Goal: Check status: Check status

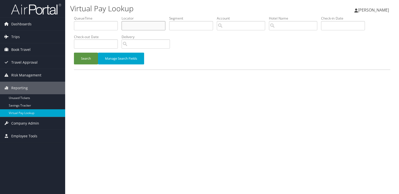
click at [133, 25] on input "text" at bounding box center [143, 25] width 44 height 9
paste input "NMQADK"
type input "NMQADK"
click at [84, 56] on button "Search" at bounding box center [86, 59] width 24 height 12
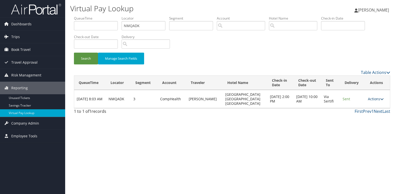
click at [371, 96] on link "Actions" at bounding box center [375, 98] width 16 height 5
click at [364, 114] on link "Logs" at bounding box center [366, 112] width 32 height 9
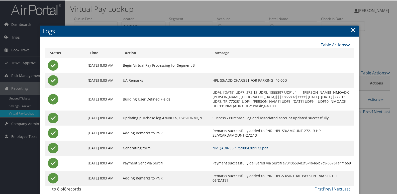
click at [254, 150] on link "NMQADK-S3_1759804389172.pdf" at bounding box center [239, 147] width 55 height 5
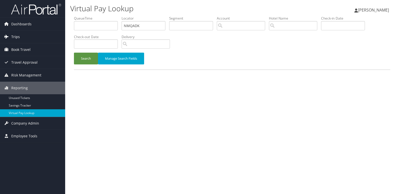
click at [65, 33] on div "Virtual Pay Lookup Luke Perry Luke Perry My Settings Travel Agency Contacts Vie…" at bounding box center [231, 97] width 333 height 194
type input "CYHFJH"
click at [94, 57] on button "Search" at bounding box center [86, 59] width 24 height 12
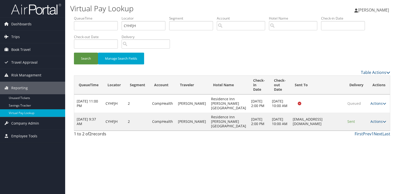
click at [382, 123] on icon at bounding box center [384, 122] width 4 height 4
click at [371, 143] on link "Logs" at bounding box center [368, 144] width 32 height 9
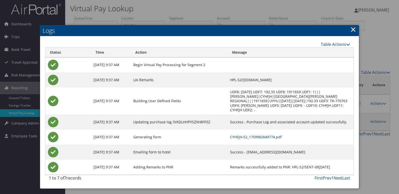
click at [246, 134] on link "CYHFJH-S2_1759982849774.pdf" at bounding box center [256, 136] width 52 height 5
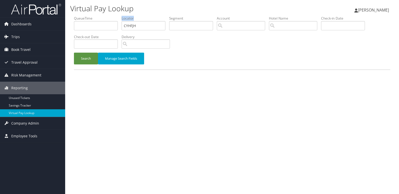
drag, startPoint x: 125, startPoint y: 31, endPoint x: 95, endPoint y: 30, distance: 30.3
click at [95, 16] on ul "QueueTime Locator CYHFJH Segment Account Traveler Hotel Name Check-in Date Chec…" at bounding box center [232, 16] width 316 height 0
click at [140, 25] on input "CYHFJH" at bounding box center [143, 25] width 44 height 9
drag, startPoint x: 142, startPoint y: 25, endPoint x: 85, endPoint y: 27, distance: 56.4
click at [85, 16] on ul "QueueTime Locator CYHFJH Segment Account Traveler Hotel Name Check-in Date Chec…" at bounding box center [232, 16] width 316 height 0
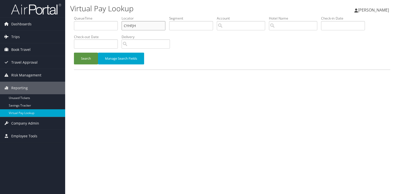
paste input "SIDZXX"
type input "SIDZXX"
click at [85, 56] on button "Search" at bounding box center [86, 59] width 24 height 12
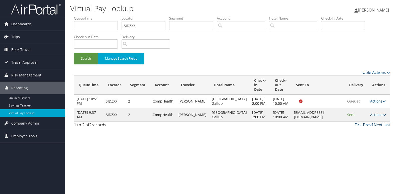
click at [374, 117] on link "Actions" at bounding box center [378, 114] width 16 height 5
click at [365, 143] on link "Logs" at bounding box center [367, 144] width 32 height 9
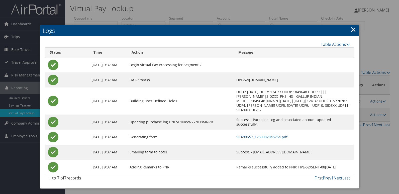
click at [257, 135] on td "SIDZXX-S2_1759982846754.pdf" at bounding box center [294, 136] width 120 height 15
click at [258, 134] on link "SIDZXX-S2_1759982846754.pdf" at bounding box center [261, 136] width 51 height 5
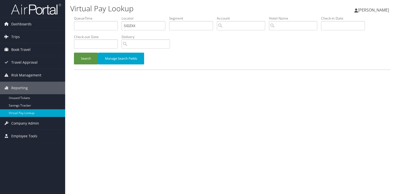
click at [107, 16] on ul "QueueTime Locator SIDZXX Segment Account Traveler Hotel Name Check-in Date Chec…" at bounding box center [232, 16] width 316 height 0
type input "LACSMZ"
click at [74, 53] on button "Search" at bounding box center [86, 59] width 24 height 12
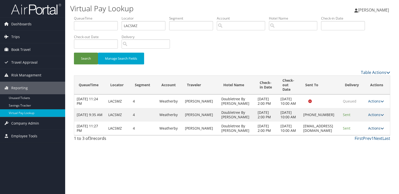
click at [377, 130] on link "Actions" at bounding box center [376, 128] width 16 height 5
click at [358, 152] on link "Logs" at bounding box center [367, 155] width 32 height 9
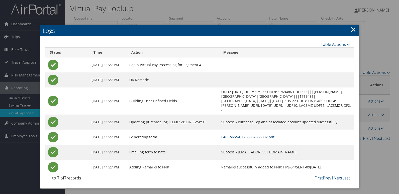
click at [256, 134] on link "LACSMZ-S4_1760032665082.pdf" at bounding box center [247, 136] width 53 height 5
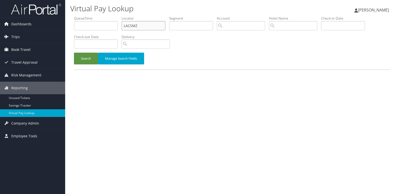
drag, startPoint x: 93, startPoint y: 34, endPoint x: 88, endPoint y: 34, distance: 5.8
click at [88, 16] on ul "QueueTime Locator LACSMZ Segment Account Traveler Hotel Name Check-in Date Chec…" at bounding box center [232, 16] width 316 height 0
paste input "HVQCDY"
type input "HVQCDY"
click at [74, 53] on button "Search" at bounding box center [86, 59] width 24 height 12
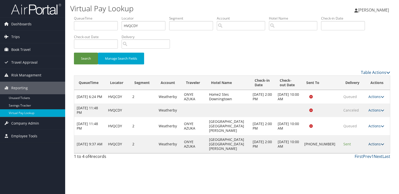
click at [377, 141] on link "Actions" at bounding box center [376, 143] width 16 height 5
click at [353, 150] on link "Logs" at bounding box center [359, 153] width 43 height 9
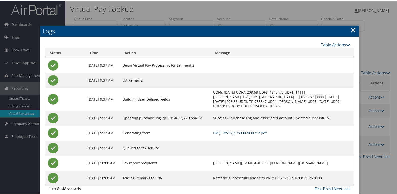
scroll to position [5, 0]
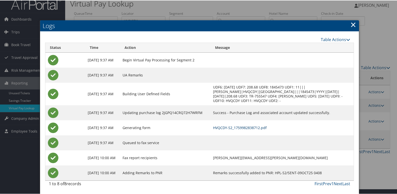
click at [252, 125] on link "HVQCDY-S2_1759982838712.pdf" at bounding box center [240, 127] width 54 height 5
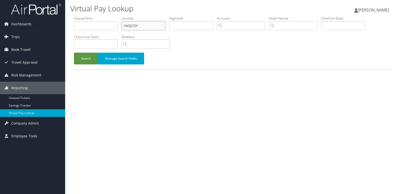
click at [86, 16] on ul "QueueTime Locator HVQCDY Segment Account Traveler Hotel Name Check-in Date Chec…" at bounding box center [232, 16] width 316 height 0
paste input "JAJDYD"
type input "JAJDYD"
click at [81, 58] on button "Search" at bounding box center [86, 59] width 24 height 12
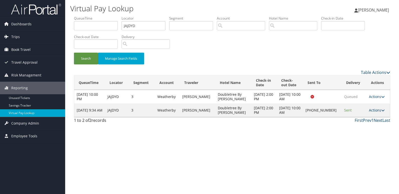
click at [376, 109] on link "Actions" at bounding box center [376, 110] width 16 height 5
click at [355, 124] on link "Logs" at bounding box center [359, 126] width 43 height 9
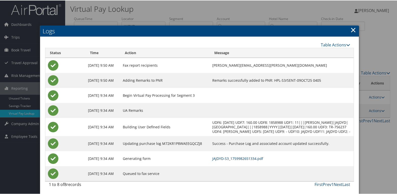
click at [244, 160] on link "JAJDYD-S3_1759982651334.pdf" at bounding box center [237, 157] width 51 height 5
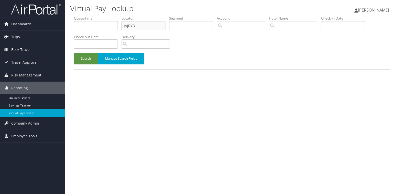
drag, startPoint x: 87, startPoint y: 31, endPoint x: 81, endPoint y: 31, distance: 5.8
click at [82, 16] on ul "QueueTime Locator JAJDYD Segment Account Traveler Hotel Name Check-in Date Chec…" at bounding box center [232, 16] width 316 height 0
paste input "HQBSRI"
type input "HQBSRI"
click at [84, 56] on button "Search" at bounding box center [86, 59] width 24 height 12
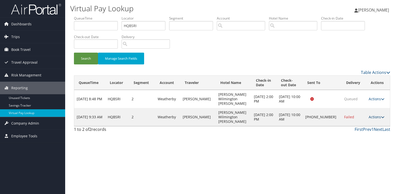
click at [373, 114] on link "Actions" at bounding box center [376, 116] width 16 height 5
drag, startPoint x: 353, startPoint y: 130, endPoint x: 342, endPoint y: 127, distance: 11.7
click at [352, 130] on ul "Resend Logs Delivery Information View Itinerary" at bounding box center [360, 130] width 45 height 35
click at [371, 114] on link "Actions" at bounding box center [376, 116] width 16 height 5
click at [354, 126] on link "Logs" at bounding box center [359, 126] width 43 height 9
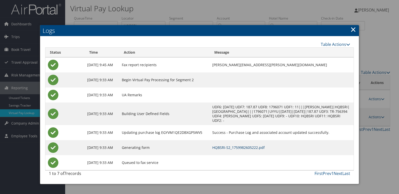
click at [243, 147] on link "HQBSRI-S2_1759982605222.pdf" at bounding box center [238, 147] width 52 height 5
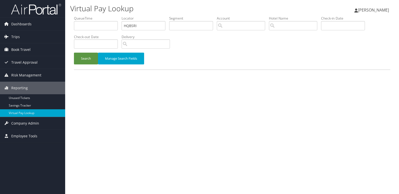
click at [101, 16] on ul "QueueTime Locator HQBSRI Segment Account Traveler Hotel Name Check-in Date Chec…" at bounding box center [232, 16] width 316 height 0
type input "USOWPQ"
click at [87, 56] on button "Search" at bounding box center [86, 59] width 24 height 12
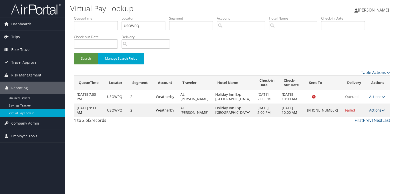
drag, startPoint x: 384, startPoint y: 110, endPoint x: 373, endPoint y: 111, distance: 10.8
click at [383, 110] on td "Actions Resend Logs Delivery Information View Itinerary" at bounding box center [377, 110] width 23 height 14
click at [373, 111] on link "Actions" at bounding box center [377, 110] width 16 height 5
click at [357, 124] on link "Logs" at bounding box center [359, 126] width 43 height 9
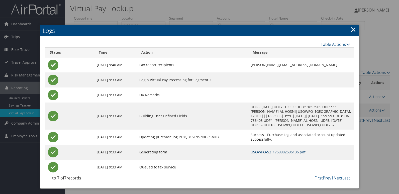
click at [250, 149] on link "USOWPQ-S2_1759982596136.pdf" at bounding box center [277, 151] width 55 height 5
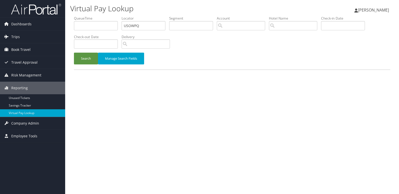
click at [92, 16] on ul "QueueTime Locator USOWPQ Segment Account Traveler Hotel Name Check-in Date Chec…" at bounding box center [232, 16] width 316 height 0
drag, startPoint x: 91, startPoint y: 33, endPoint x: 144, endPoint y: 23, distance: 53.9
click at [144, 23] on input "USOWPQ" at bounding box center [143, 25] width 44 height 9
drag, startPoint x: 144, startPoint y: 24, endPoint x: 77, endPoint y: 27, distance: 66.9
click at [77, 16] on ul "QueueTime Locator USOWPQ Segment Account Traveler Hotel Name Check-in Date Chec…" at bounding box center [232, 16] width 316 height 0
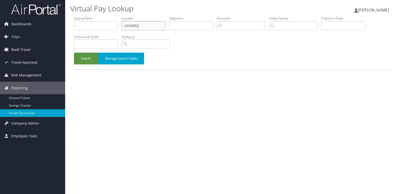
paste input "ITNMKT"
type input "ITNMKT"
click at [74, 53] on button "Search" at bounding box center [86, 59] width 24 height 12
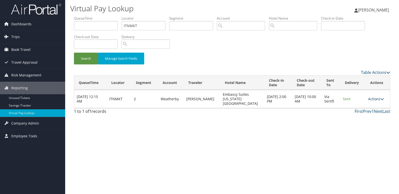
click at [370, 97] on link "Actions" at bounding box center [376, 98] width 16 height 5
click at [367, 107] on link "Resend" at bounding box center [366, 104] width 32 height 9
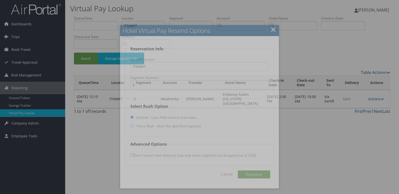
drag, startPoint x: 366, startPoint y: 108, endPoint x: 375, endPoint y: 96, distance: 15.3
click at [366, 107] on div at bounding box center [199, 97] width 399 height 194
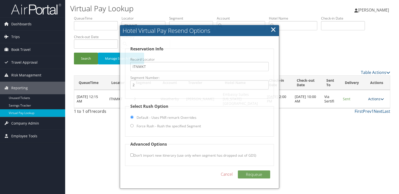
click at [376, 96] on link "Actions" at bounding box center [376, 98] width 16 height 5
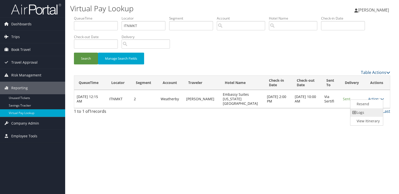
click at [367, 109] on link "Logs" at bounding box center [366, 112] width 32 height 9
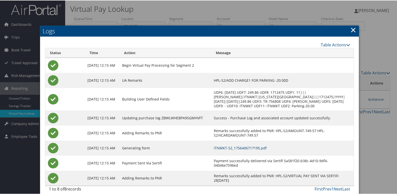
click at [253, 147] on link "ITNMKT-S2_1756406717195.pdf" at bounding box center [240, 147] width 53 height 5
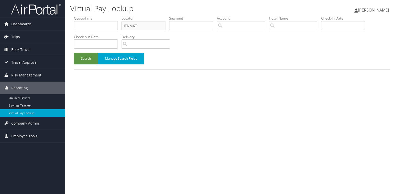
drag, startPoint x: 0, startPoint y: 0, endPoint x: 77, endPoint y: 27, distance: 81.9
click at [77, 16] on ul "QueueTime Locator ITNMKT Segment Account Traveler Hotel Name Check-in Date Chec…" at bounding box center [232, 16] width 316 height 0
drag, startPoint x: 104, startPoint y: 25, endPoint x: 48, endPoint y: 25, distance: 56.3
click at [48, 25] on div "Dashboards AirPortal 360™ (Manager) My Travel Dashboard Trips Airtinerary® Look…" at bounding box center [199, 97] width 399 height 194
drag, startPoint x: 141, startPoint y: 28, endPoint x: 29, endPoint y: 28, distance: 112.4
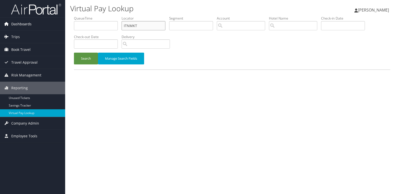
click at [29, 28] on div "Dashboards AirPortal 360™ (Manager) My Travel Dashboard Trips Airtinerary® Look…" at bounding box center [199, 97] width 399 height 194
paste input "HWJLRV"
type input "HWJLRV"
click at [85, 59] on button "Search" at bounding box center [86, 59] width 24 height 12
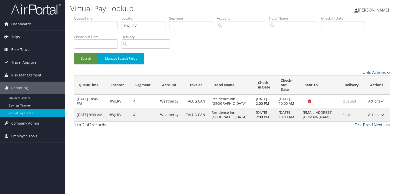
click at [373, 117] on link "Actions" at bounding box center [376, 114] width 16 height 5
click at [361, 134] on link "Logs" at bounding box center [367, 137] width 32 height 9
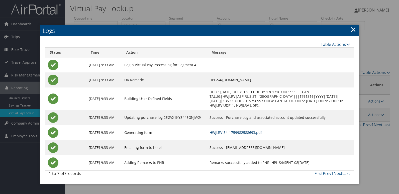
click at [257, 131] on link "HWJLRV-S4_1759982588693.pdf" at bounding box center [235, 132] width 52 height 5
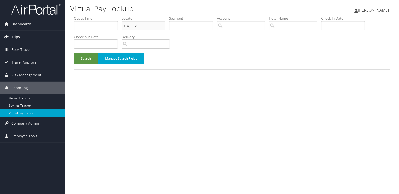
click at [83, 16] on ul "QueueTime Locator HWJLRV Segment Account Traveler Hotel Name Check-in Date Chec…" at bounding box center [232, 16] width 316 height 0
drag, startPoint x: 141, startPoint y: 23, endPoint x: 92, endPoint y: 27, distance: 48.9
click at [92, 16] on ul "QueueTime Locator HWJLRV Segment Account Traveler Hotel Name Check-in Date Chec…" at bounding box center [232, 16] width 316 height 0
drag, startPoint x: 112, startPoint y: 26, endPoint x: 85, endPoint y: 26, distance: 26.8
click at [85, 16] on ul "QueueTime Locator HWJLRV Segment Account Traveler Hotel Name Check-in Date Chec…" at bounding box center [232, 16] width 316 height 0
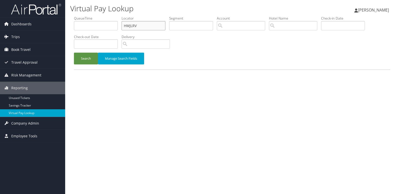
paste input "CHANMT"
type input "CHANMT"
click at [74, 53] on button "Search" at bounding box center [86, 59] width 24 height 12
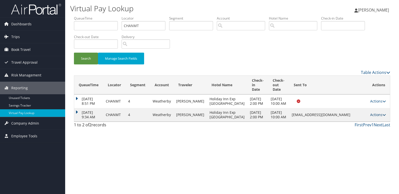
click at [378, 117] on link "Actions" at bounding box center [378, 114] width 16 height 5
click at [367, 136] on link "Logs" at bounding box center [368, 137] width 32 height 9
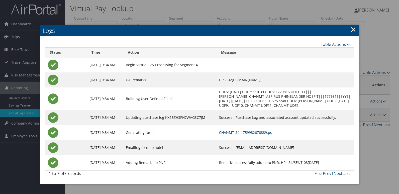
click at [228, 131] on link "CHANMT-S4_1759982676889.pdf" at bounding box center [246, 132] width 55 height 5
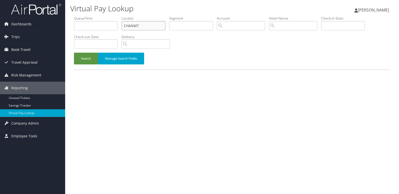
drag, startPoint x: 135, startPoint y: 26, endPoint x: 69, endPoint y: 29, distance: 66.4
click at [69, 29] on div "Virtual Pay Lookup Luke Perry Luke Perry My Settings Travel Agency Contacts Vie…" at bounding box center [231, 97] width 333 height 194
paste input "IJVXLQ"
type input "IJVXLQ"
click at [74, 53] on button "Search" at bounding box center [86, 59] width 24 height 12
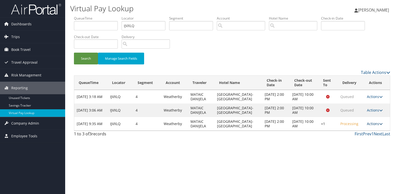
click at [371, 125] on link "Actions" at bounding box center [374, 123] width 16 height 5
click at [356, 135] on link "Logs" at bounding box center [359, 139] width 43 height 9
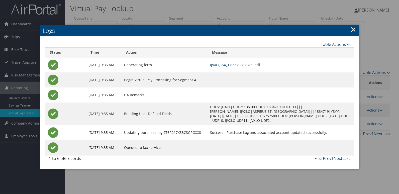
click at [249, 64] on link "IJVXLQ-S4_1759982758789.pdf" at bounding box center [235, 64] width 50 height 5
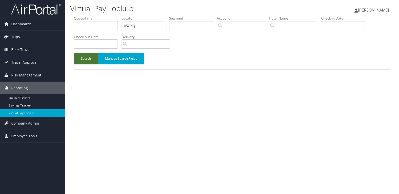
type input "IJSGXQ"
click at [83, 58] on button "Search" at bounding box center [86, 59] width 24 height 12
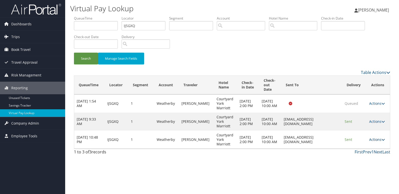
click at [377, 138] on link "Actions" at bounding box center [377, 139] width 16 height 5
click at [355, 161] on link "View Itinerary" at bounding box center [368, 163] width 32 height 9
click at [376, 140] on link "Actions" at bounding box center [377, 139] width 16 height 5
click at [363, 152] on link "Logs" at bounding box center [368, 155] width 32 height 9
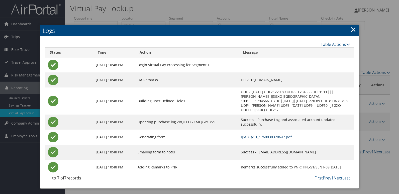
click at [241, 134] on link "IJSGXQ-S1_1760030320647.pdf" at bounding box center [266, 136] width 51 height 5
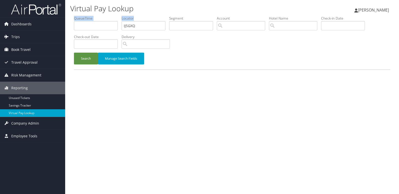
drag, startPoint x: 133, startPoint y: 22, endPoint x: 79, endPoint y: 24, distance: 54.1
click at [79, 16] on ul "QueueTime Locator IJSGXQ Segment Account Traveler Hotel Name Check-in Date Chec…" at bounding box center [232, 16] width 316 height 0
click at [140, 27] on input "IJSGXQ" at bounding box center [143, 25] width 44 height 9
drag, startPoint x: 136, startPoint y: 26, endPoint x: 77, endPoint y: 35, distance: 60.1
click at [77, 16] on ul "QueueTime Locator IJSGXQ Segment Account Traveler Hotel Name Check-in Date Chec…" at bounding box center [232, 16] width 316 height 0
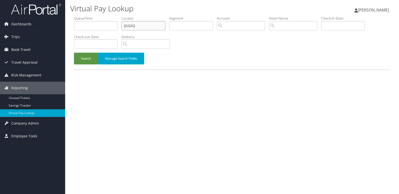
paste input "OEVBBE"
type input "OEVBBE"
click at [91, 62] on button "Search" at bounding box center [86, 59] width 24 height 12
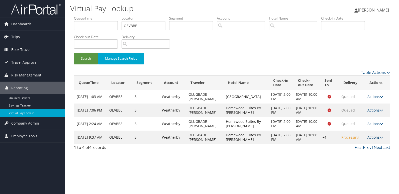
click at [371, 135] on link "Actions" at bounding box center [375, 137] width 16 height 5
click at [352, 154] on link "Logs" at bounding box center [359, 153] width 43 height 9
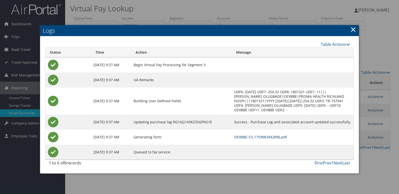
click at [247, 135] on link "OEVBBE-S3_1759982842896.pdf" at bounding box center [260, 136] width 53 height 5
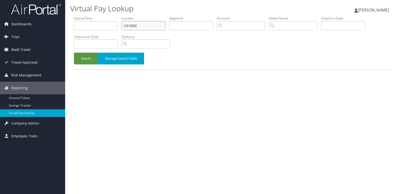
click at [145, 23] on input "OEVBBE" at bounding box center [143, 25] width 44 height 9
drag, startPoint x: 144, startPoint y: 23, endPoint x: 53, endPoint y: 23, distance: 90.9
click at [53, 23] on div "Dashboards AirPortal 360™ (Manager) My Travel Dashboard Trips Airtinerary® Look…" at bounding box center [199, 97] width 399 height 194
paste input "LJWEHN"
type input "LJWEHN"
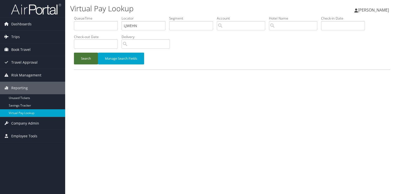
click at [89, 54] on button "Search" at bounding box center [86, 59] width 24 height 12
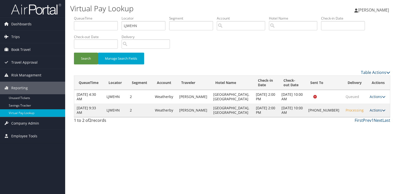
click at [376, 112] on link "Actions" at bounding box center [377, 110] width 16 height 5
click at [359, 127] on link "Logs" at bounding box center [359, 126] width 43 height 9
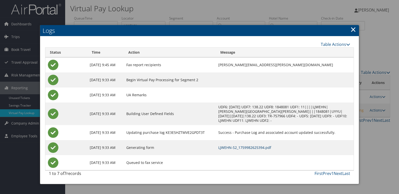
click at [252, 146] on link "LJWEHN-S2_1759982625394.pdf" at bounding box center [244, 147] width 53 height 5
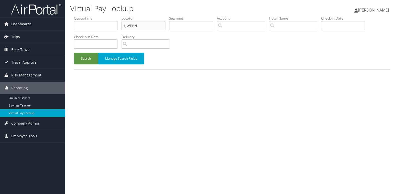
drag, startPoint x: 144, startPoint y: 26, endPoint x: 73, endPoint y: 26, distance: 71.8
click at [74, 26] on form "QueueTime Locator LJWEHN Segment Account Traveler Hotel Name Check-in Date Chec…" at bounding box center [232, 43] width 316 height 54
drag, startPoint x: 82, startPoint y: 24, endPoint x: 73, endPoint y: 26, distance: 8.6
click at [74, 26] on form "QueueTime Locator LJWEHN Segment Account Traveler Hotel Name Check-in Date Chec…" at bounding box center [232, 43] width 316 height 54
paste input "[DEMOGRAPHIC_DATA]"
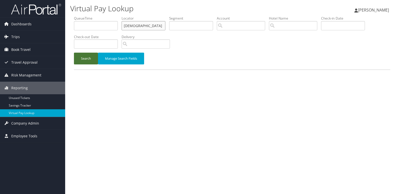
type input "SAQSDZ"
click at [82, 59] on button "Search" at bounding box center [86, 59] width 24 height 12
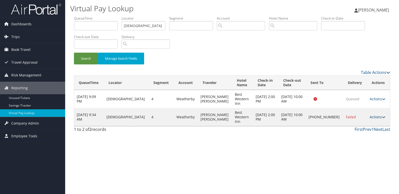
click at [370, 117] on link "Actions" at bounding box center [377, 116] width 16 height 5
click at [354, 131] on link "Logs" at bounding box center [359, 132] width 43 height 9
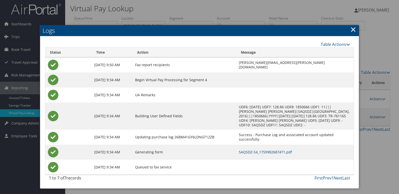
click at [244, 150] on td "SAQSDZ-S4_1759982687471.pdf" at bounding box center [294, 151] width 117 height 15
click at [241, 149] on link "SAQSDZ-S4_1759982687471.pdf" at bounding box center [265, 151] width 53 height 5
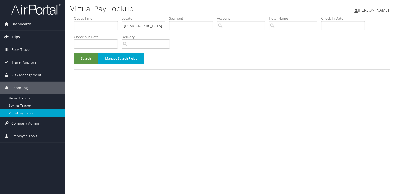
click at [98, 16] on ul "QueueTime Locator SAQSDZ Segment Account Traveler Hotel Name Check-in Date Chec…" at bounding box center [232, 16] width 316 height 0
type input "JNXXWI"
click at [83, 60] on button "Search" at bounding box center [86, 59] width 24 height 12
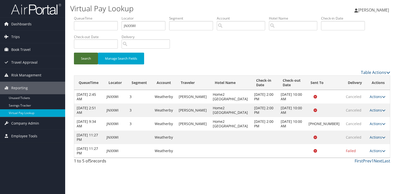
click at [85, 61] on button "Search" at bounding box center [86, 59] width 24 height 12
click at [372, 123] on link "Actions" at bounding box center [377, 123] width 16 height 5
click at [356, 134] on link "Logs" at bounding box center [359, 131] width 43 height 9
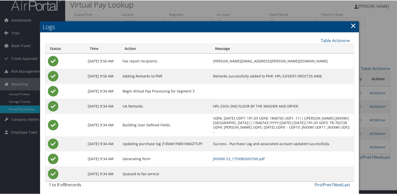
scroll to position [5, 0]
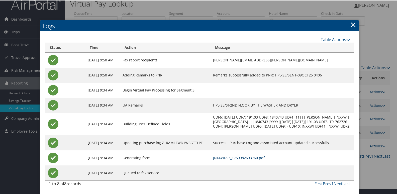
click at [245, 158] on link "JNXXWI-S3_1759982693760.pdf" at bounding box center [239, 157] width 52 height 5
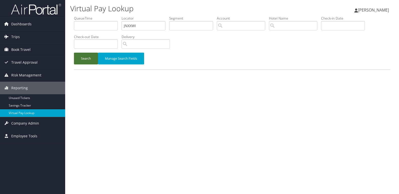
click at [88, 63] on button "Search" at bounding box center [86, 59] width 24 height 12
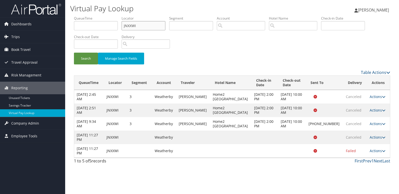
drag, startPoint x: 131, startPoint y: 26, endPoint x: 95, endPoint y: 26, distance: 35.8
click at [95, 16] on ul "QueueTime Locator JNXXWI Segment Account Traveler Hotel Name Check-in Date Chec…" at bounding box center [232, 16] width 316 height 0
paste input "USQEKT"
type input "USQEKT"
click at [74, 53] on button "Search" at bounding box center [86, 59] width 24 height 12
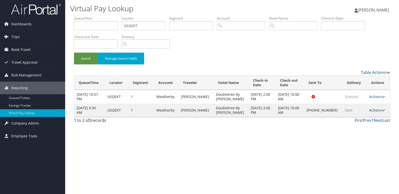
click at [371, 112] on link "Actions" at bounding box center [377, 110] width 16 height 5
click at [362, 132] on link "Logs" at bounding box center [359, 132] width 43 height 9
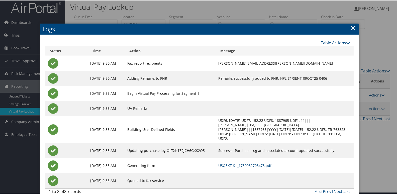
scroll to position [5, 0]
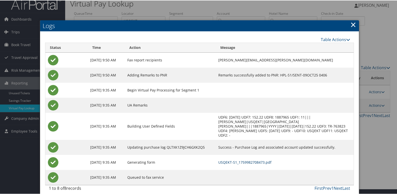
click at [241, 159] on link "USQEKT-S1_1759982708473.pdf" at bounding box center [244, 161] width 53 height 5
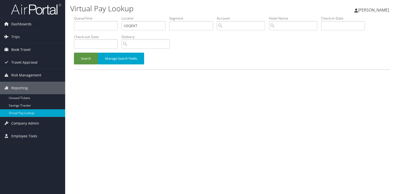
click at [70, 32] on div "Virtual Pay Lookup [PERSON_NAME] [PERSON_NAME] My Settings Travel Agency Contac…" at bounding box center [231, 97] width 333 height 194
type input "KYYNEG"
click at [74, 53] on button "Search" at bounding box center [86, 59] width 24 height 12
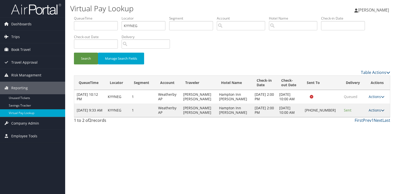
click at [372, 111] on link "Actions" at bounding box center [376, 110] width 16 height 5
click at [351, 127] on link "Logs" at bounding box center [358, 126] width 43 height 9
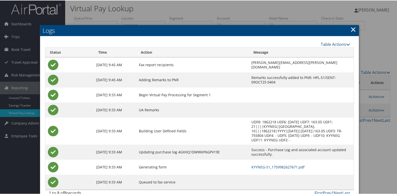
scroll to position [1, 0]
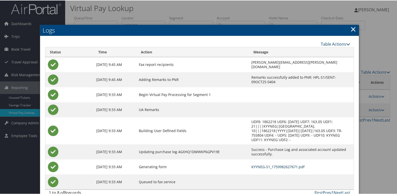
click at [251, 164] on link "KYYNEG-S1_1759982627671.pdf" at bounding box center [277, 166] width 53 height 5
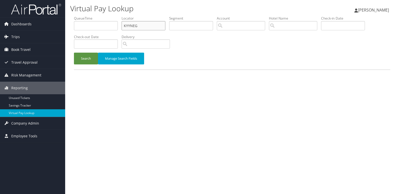
drag, startPoint x: 144, startPoint y: 27, endPoint x: 84, endPoint y: 31, distance: 59.4
click at [85, 16] on ul "QueueTime Locator KYYNEG Segment Account Traveler Hotel Name Check-in Date Chec…" at bounding box center [232, 16] width 316 height 0
paste input "EFVSTD"
type input "EFVSTD"
click at [80, 54] on button "Search" at bounding box center [86, 59] width 24 height 12
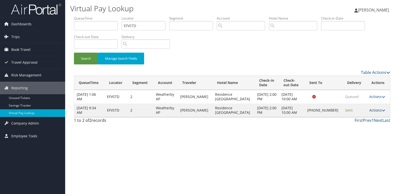
click at [371, 111] on link "Actions" at bounding box center [377, 110] width 16 height 5
click at [355, 128] on link "Logs" at bounding box center [359, 126] width 43 height 9
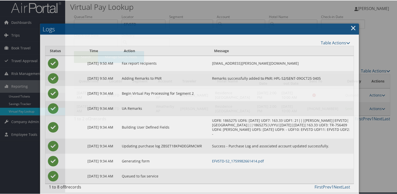
scroll to position [5, 0]
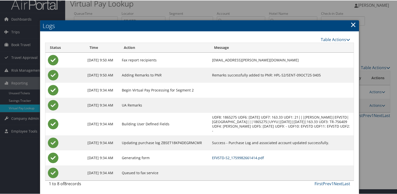
click at [247, 157] on link "EFVSTD-S2_1759982661414.pdf" at bounding box center [238, 157] width 52 height 5
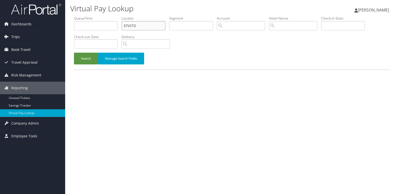
drag, startPoint x: 143, startPoint y: 25, endPoint x: 52, endPoint y: 31, distance: 91.3
click at [52, 31] on div "Dashboards AirPortal 360™ (Manager) My Travel Dashboard Trips Airtinerary® Look…" at bounding box center [199, 97] width 399 height 194
paste input "GRPZFV"
type input "GRPZFV"
click at [80, 58] on button "Search" at bounding box center [86, 59] width 24 height 12
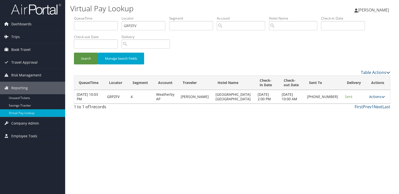
click at [372, 94] on link "Actions" at bounding box center [377, 96] width 16 height 5
click at [362, 111] on link "Logs" at bounding box center [359, 112] width 43 height 9
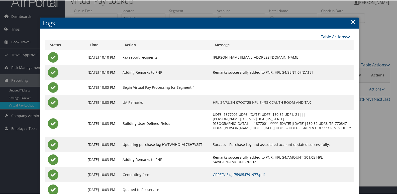
scroll to position [20, 0]
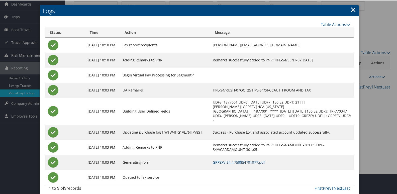
click at [238, 159] on link "GRPZFV-S4_1759854791977.pdf" at bounding box center [239, 161] width 52 height 5
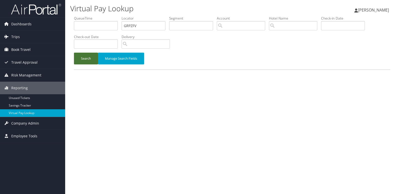
click at [83, 63] on button "Search" at bounding box center [86, 59] width 24 height 12
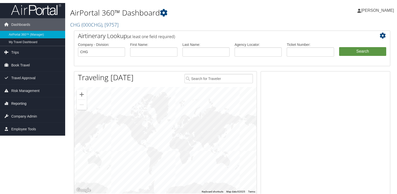
click at [23, 103] on span "Reporting" at bounding box center [18, 103] width 15 height 13
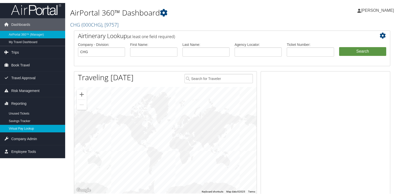
click at [26, 127] on link "Virtual Pay Lookup" at bounding box center [32, 128] width 65 height 8
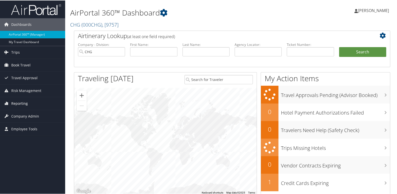
click at [31, 102] on link "Reporting" at bounding box center [32, 103] width 65 height 13
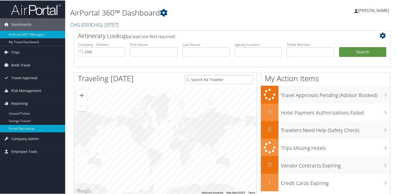
click at [21, 125] on link "Virtual Pay Lookup" at bounding box center [32, 128] width 65 height 8
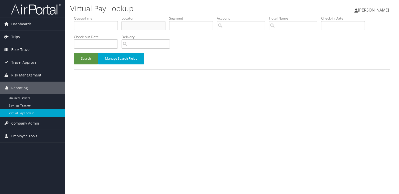
click at [143, 30] on input "text" at bounding box center [143, 25] width 44 height 9
paste input "UBQWMO"
type input "UBQWMO"
click at [74, 53] on button "Search" at bounding box center [86, 59] width 24 height 12
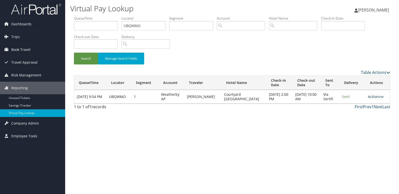
click at [369, 96] on link "Actions" at bounding box center [375, 96] width 16 height 5
click at [358, 114] on link "Logs" at bounding box center [365, 112] width 32 height 9
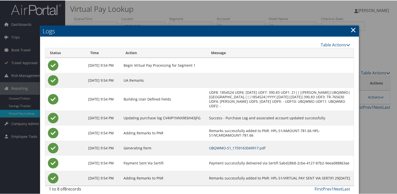
click at [260, 147] on link "UBQWMO-S1_1759163049917.pdf" at bounding box center [237, 147] width 56 height 5
